Goal: Information Seeking & Learning: Learn about a topic

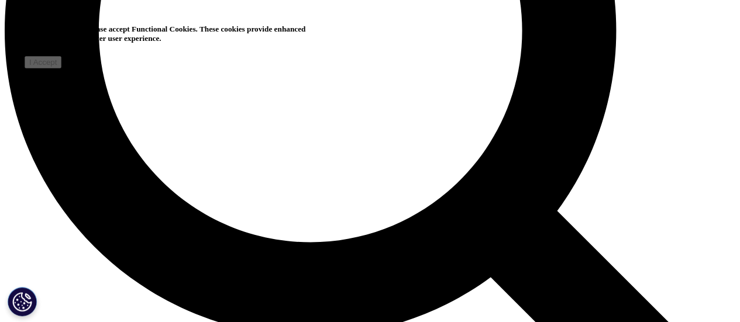
scroll to position [1027, 0]
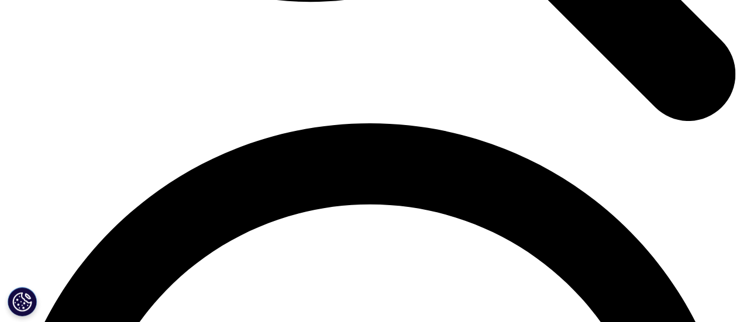
scroll to position [1358, 0]
